Goal: Task Accomplishment & Management: Manage account settings

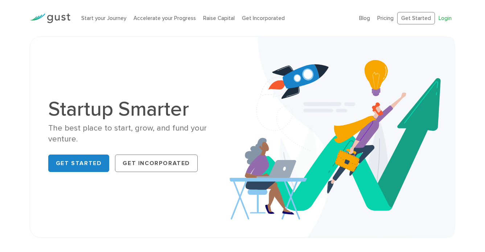
click at [443, 20] on link "Login" at bounding box center [445, 18] width 13 height 7
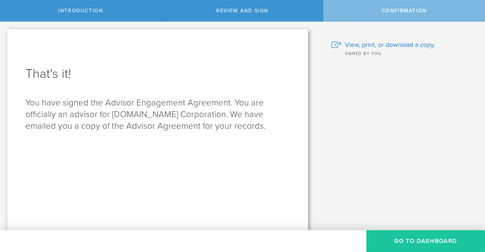
click at [410, 238] on button "Go to Dashboard" at bounding box center [426, 241] width 119 height 22
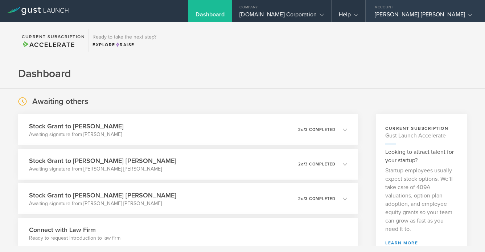
click at [430, 14] on div "Ingram Weber" at bounding box center [424, 16] width 98 height 11
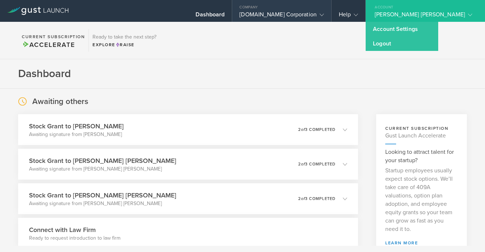
click at [297, 16] on div "FairStock.Trade Corporation" at bounding box center [282, 16] width 85 height 11
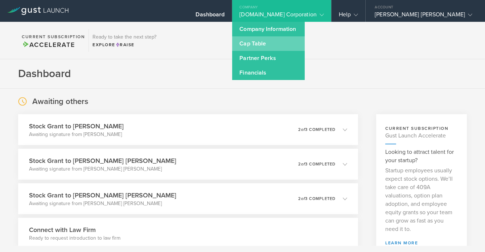
click at [294, 41] on link "Cap Table" at bounding box center [268, 43] width 73 height 15
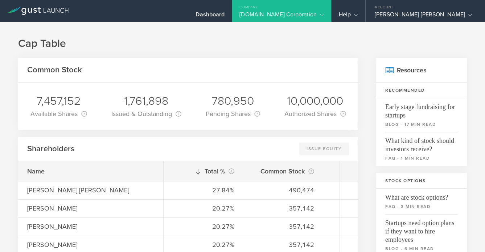
scroll to position [75, 0]
